Goal: Task Accomplishment & Management: Manage account settings

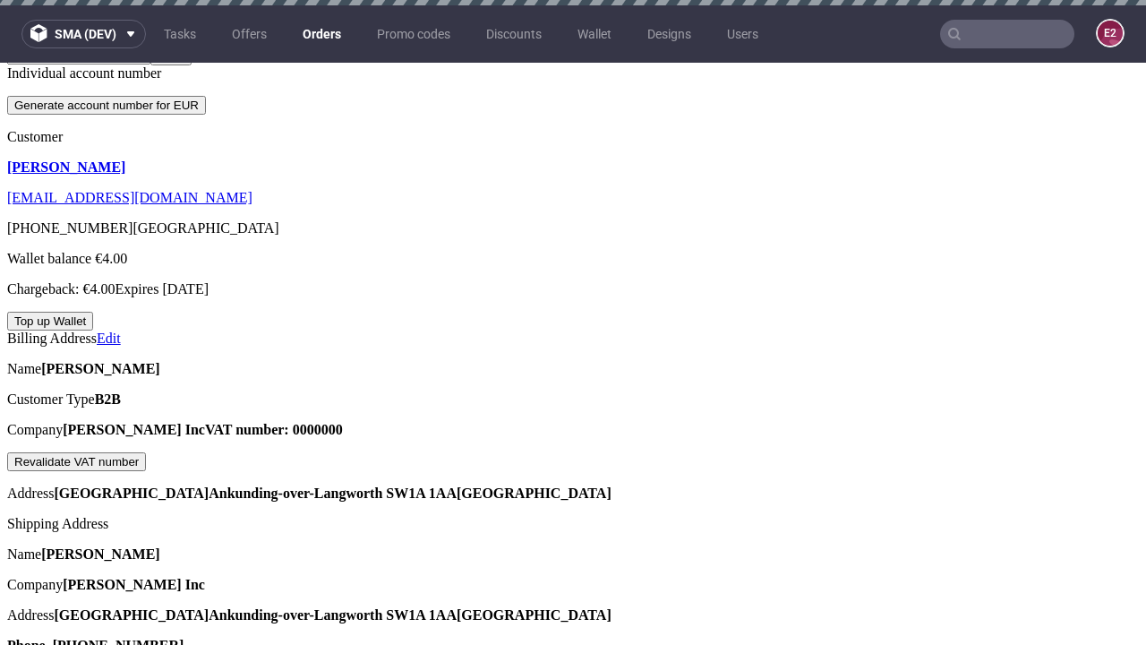
scroll to position [408, 0]
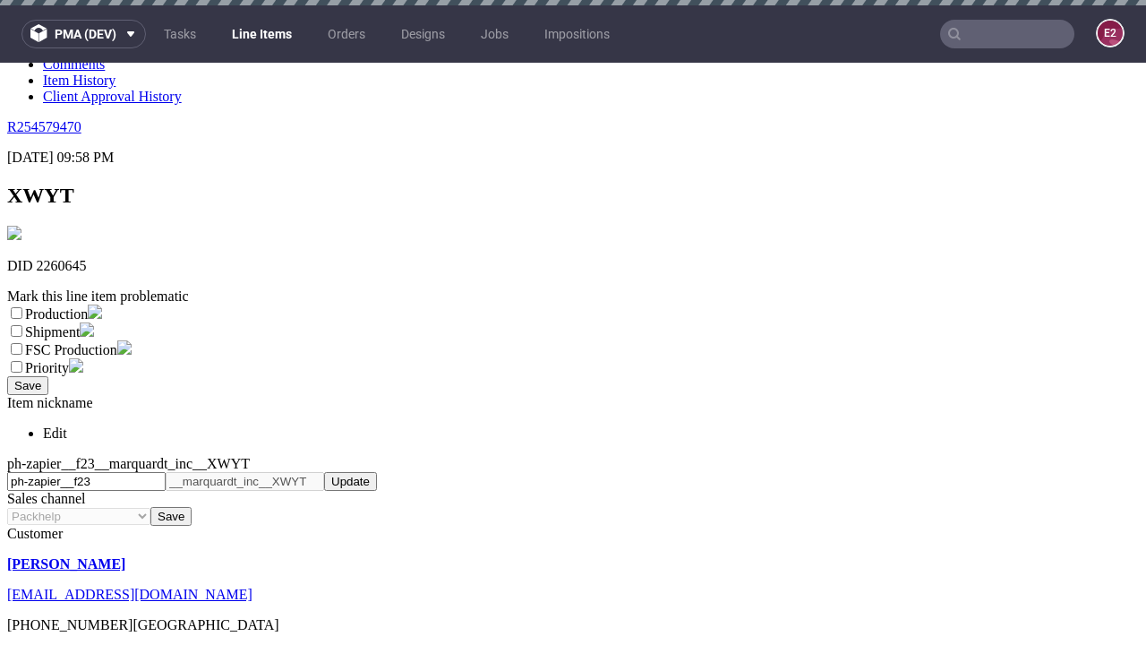
scroll to position [5, 0]
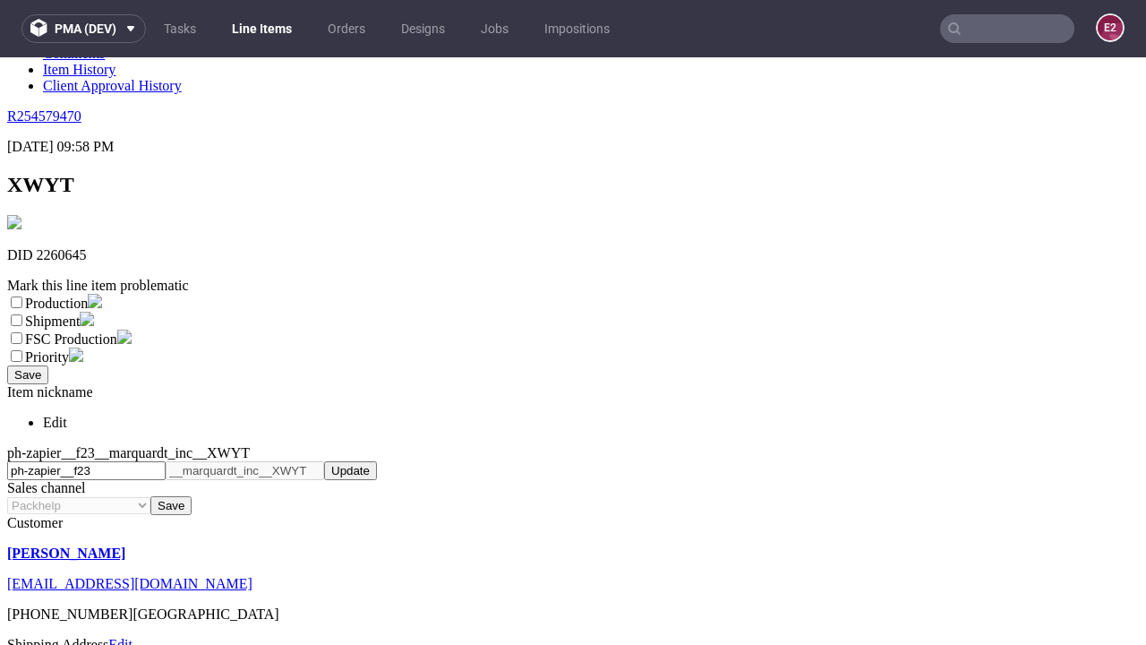
select select "dtp_ca_needed"
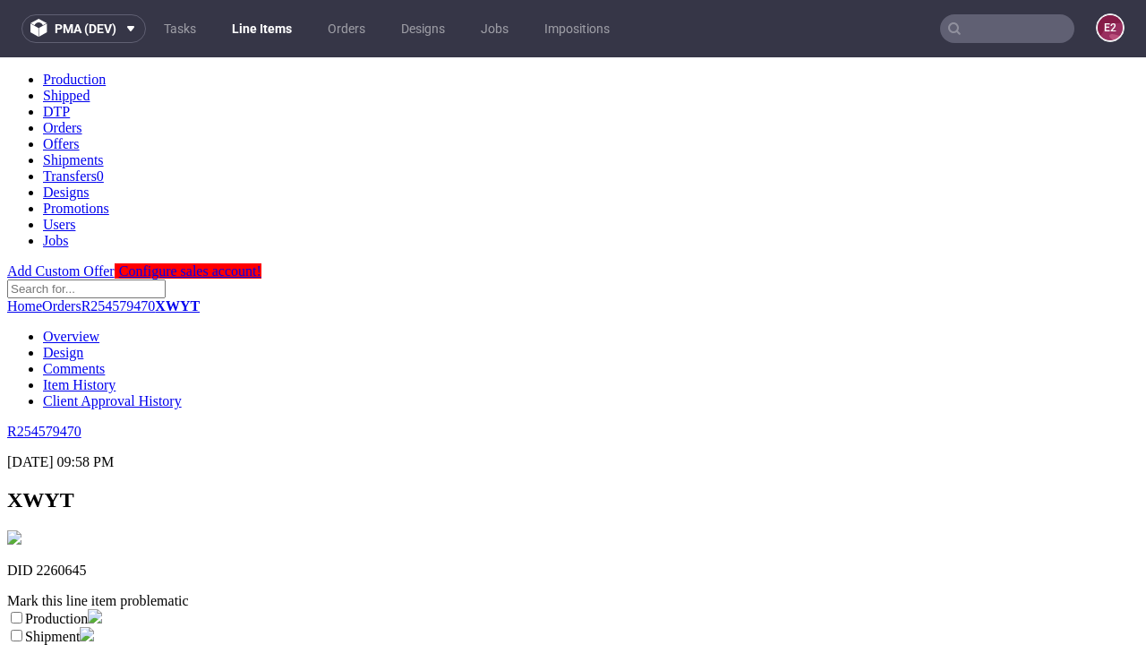
scroll to position [0, 0]
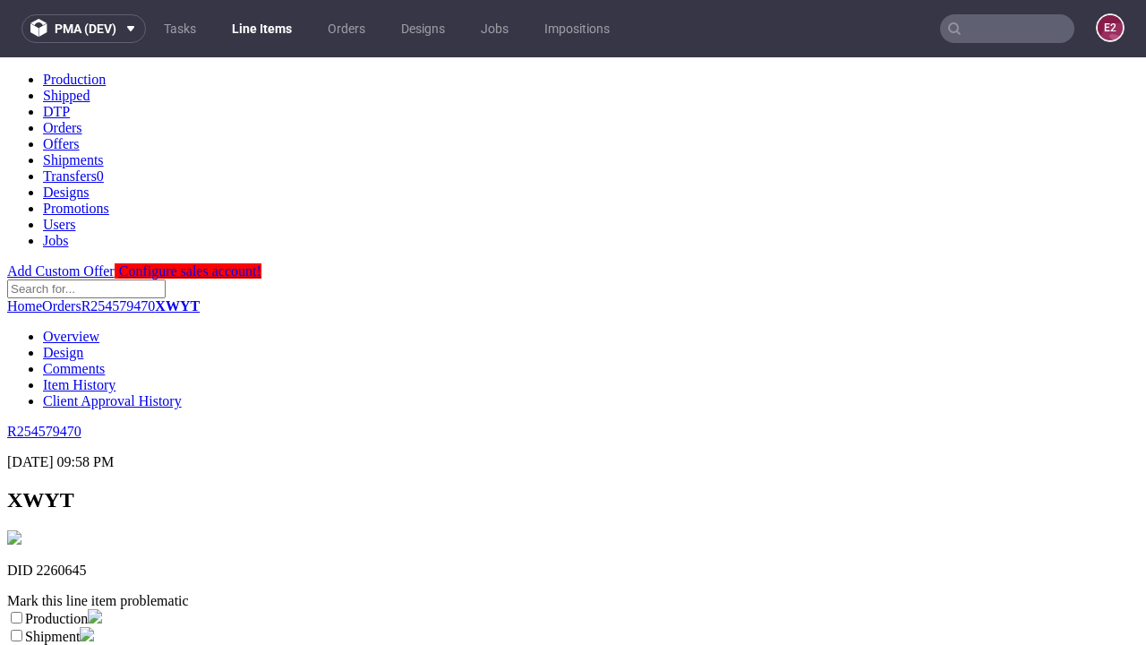
checkbox input "true"
